Goal: Transaction & Acquisition: Purchase product/service

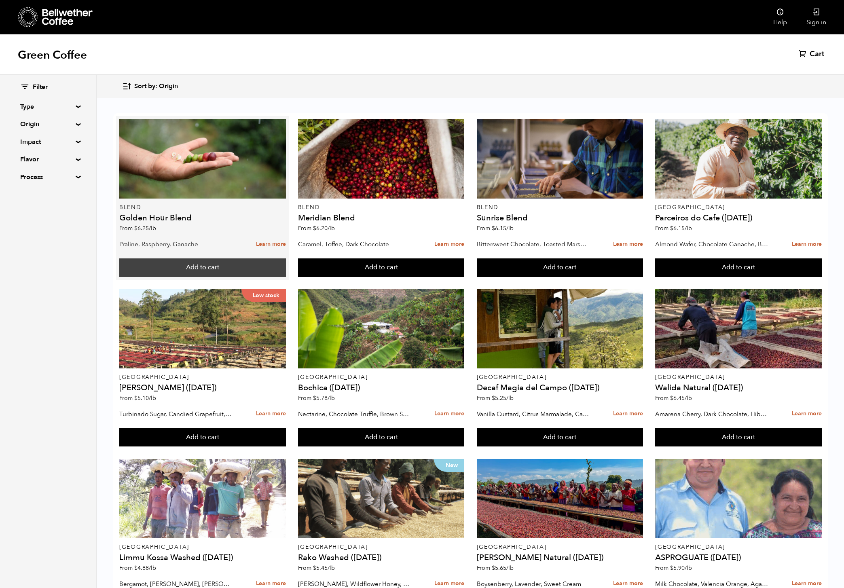
click at [194, 268] on button "Add to cart" at bounding box center [202, 267] width 167 height 19
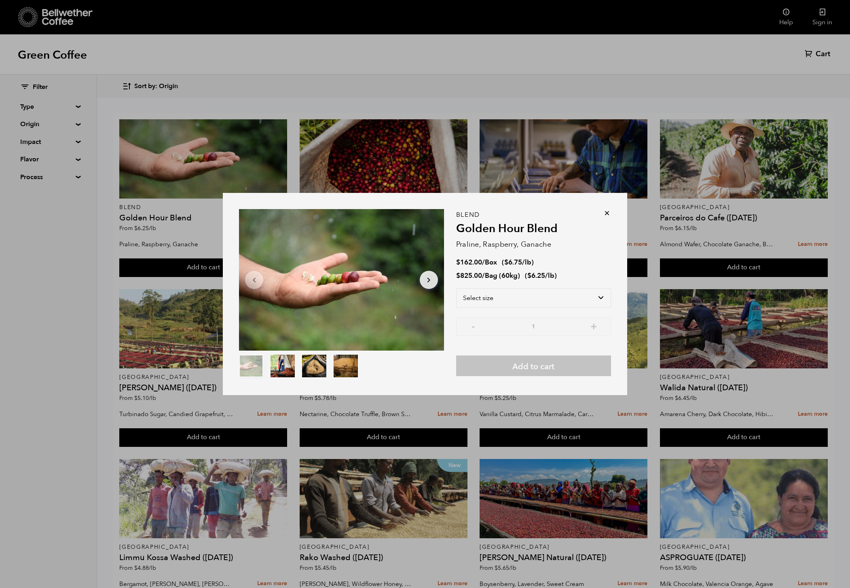
click at [610, 214] on icon at bounding box center [607, 213] width 8 height 8
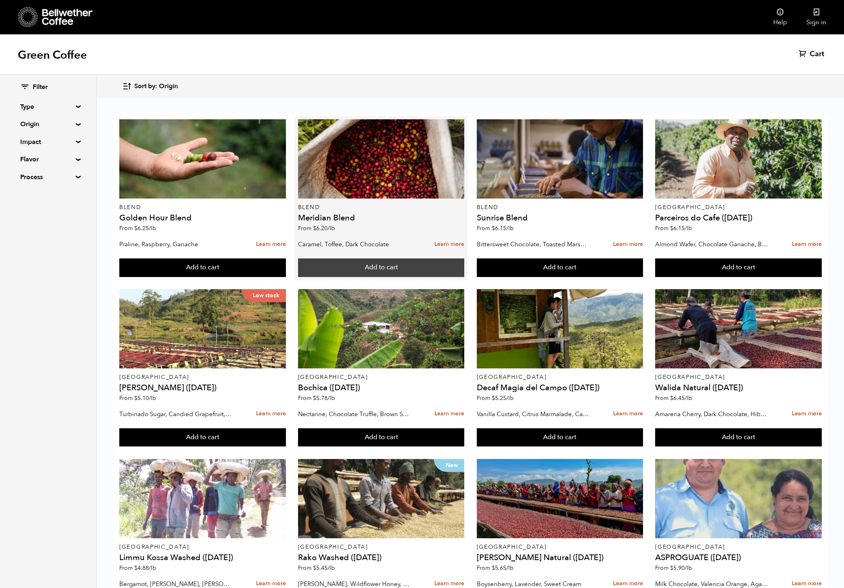
click at [406, 268] on button "Add to cart" at bounding box center [381, 267] width 167 height 19
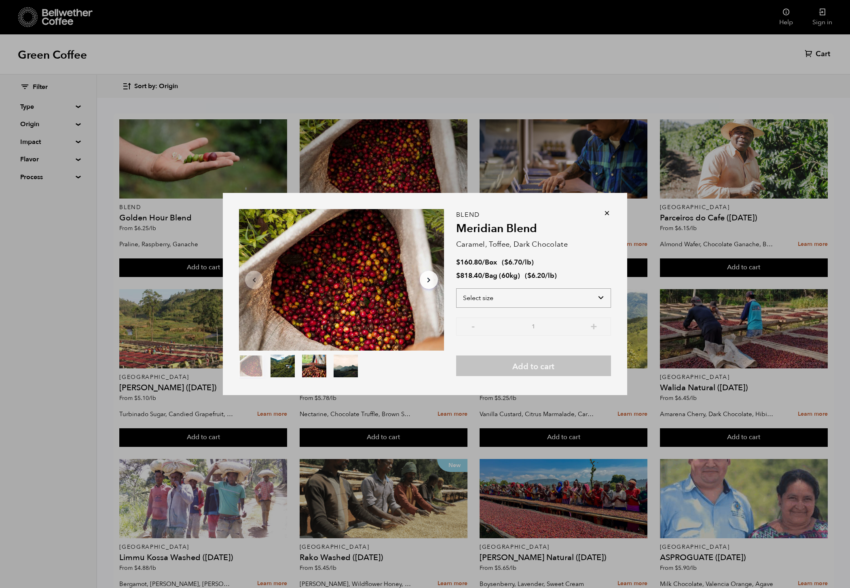
click at [564, 301] on select "Select size Bag (60kg) (132 lbs) Box (24 lbs)" at bounding box center [533, 297] width 155 height 19
select select "bag-3"
click at [456, 288] on select "Select size Bag (60kg) (132 lbs) Box (24 lbs)" at bounding box center [533, 297] width 155 height 19
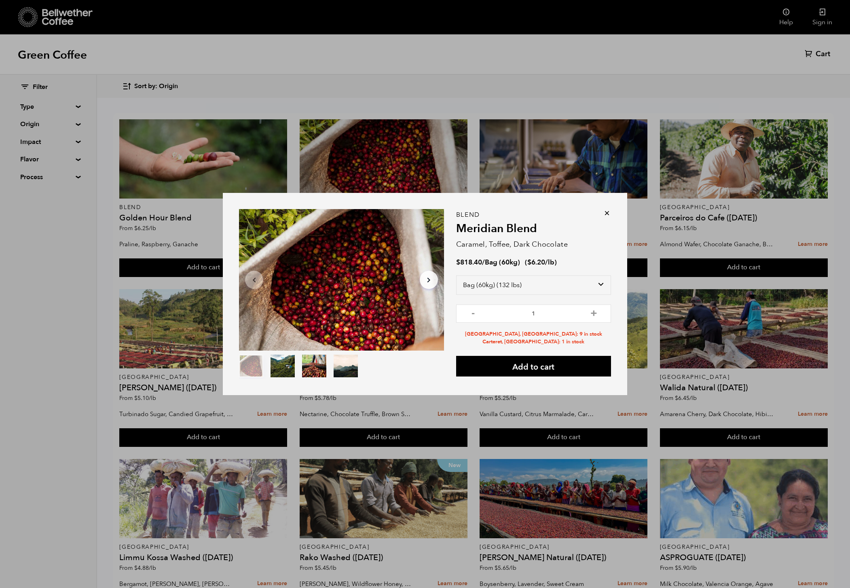
click at [605, 215] on icon at bounding box center [607, 213] width 8 height 8
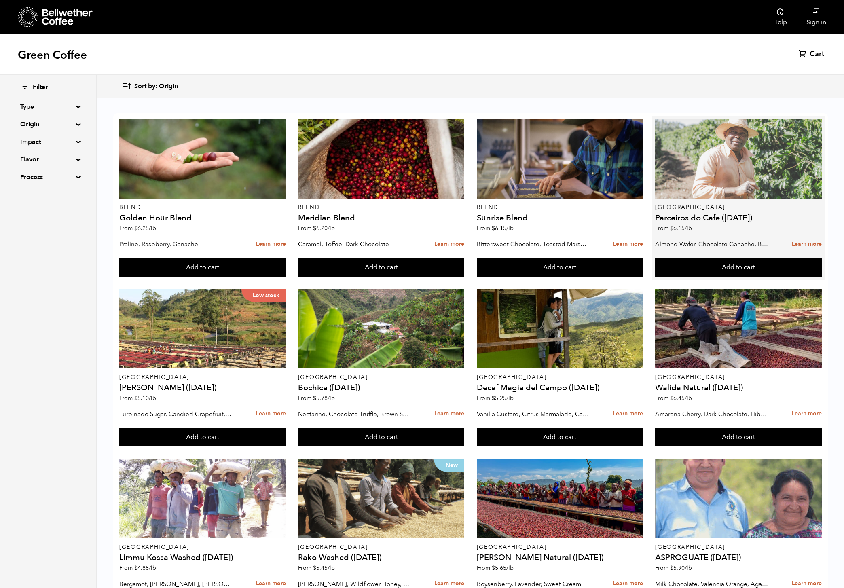
click at [749, 167] on div at bounding box center [738, 158] width 167 height 79
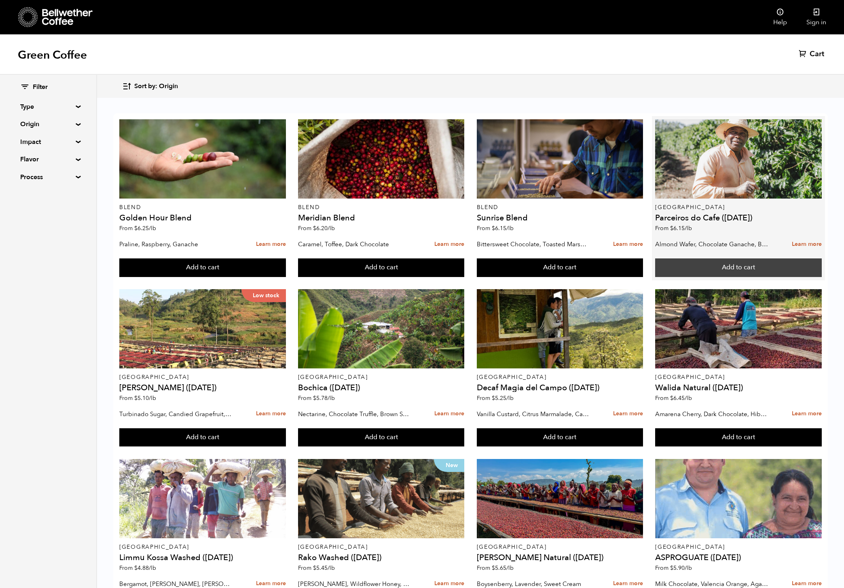
click at [733, 264] on button "Add to cart" at bounding box center [738, 267] width 167 height 19
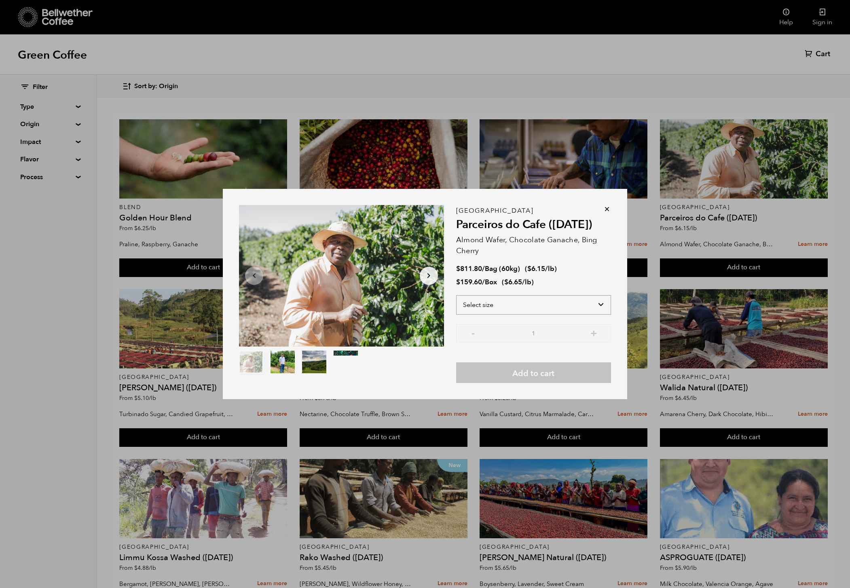
click at [599, 305] on select "Select size Bag (60kg) (132 lbs) Box (24 lbs)" at bounding box center [533, 304] width 155 height 19
select select "bag-3"
click at [456, 295] on select "Select size Bag (60kg) (132 lbs) Box (24 lbs)" at bounding box center [533, 304] width 155 height 19
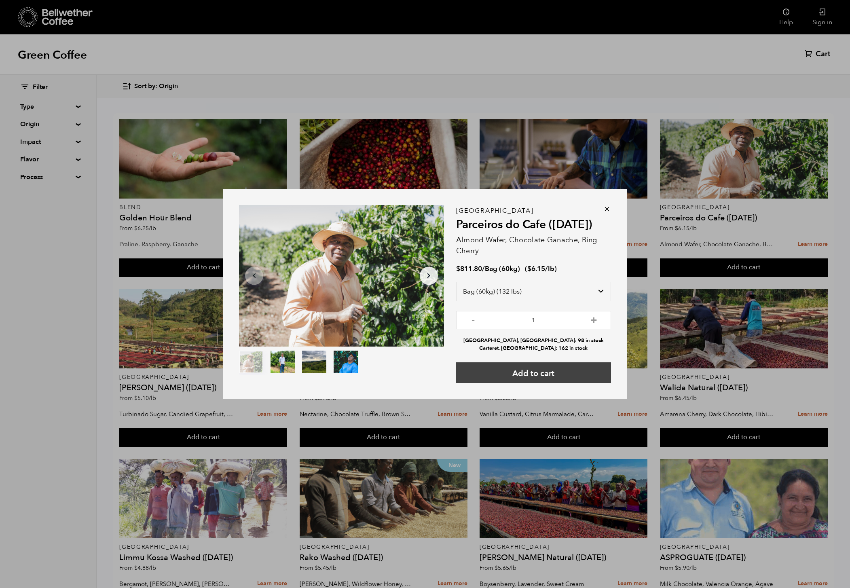
click at [562, 373] on button "Add to cart" at bounding box center [533, 372] width 155 height 21
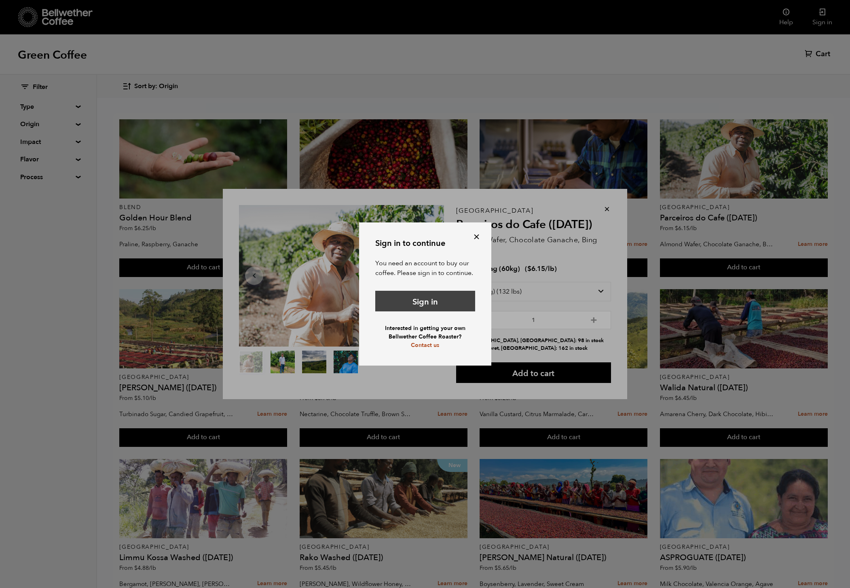
click at [439, 308] on link "Sign in" at bounding box center [425, 301] width 100 height 21
